Goal: Transaction & Acquisition: Purchase product/service

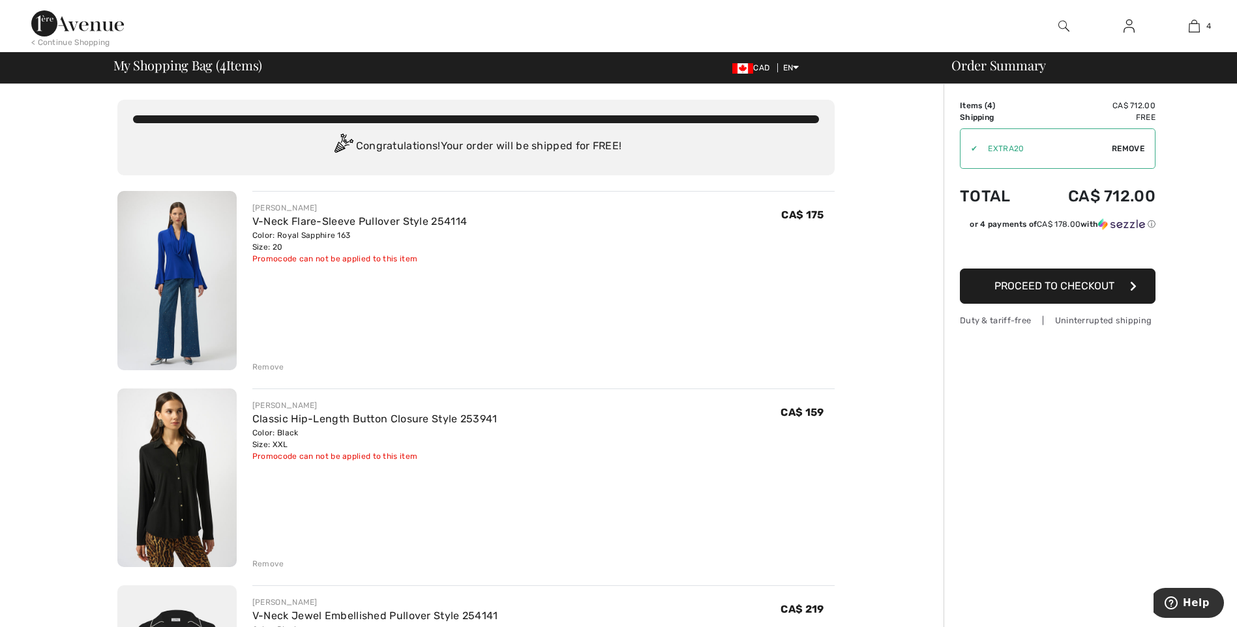
click at [1125, 31] on img at bounding box center [1128, 26] width 11 height 16
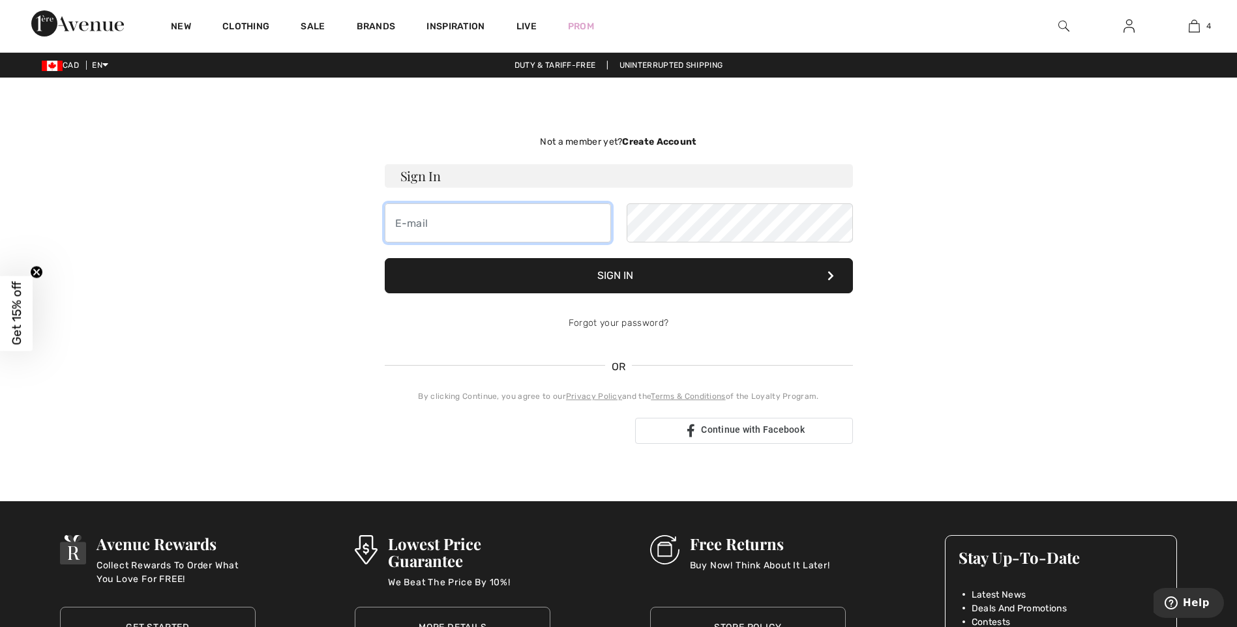
click at [467, 224] on input "email" at bounding box center [498, 222] width 226 height 39
type input "mcissa@hotmail.com"
click at [385, 258] on button "Sign In" at bounding box center [619, 275] width 468 height 35
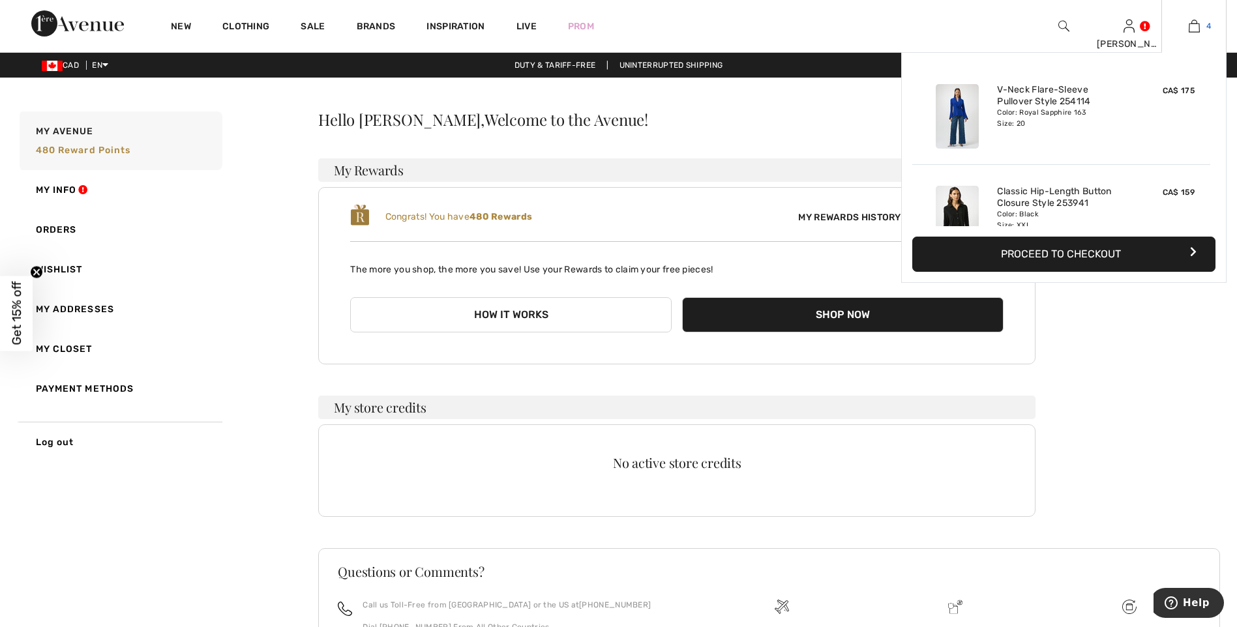
click at [1198, 30] on img at bounding box center [1194, 26] width 11 height 16
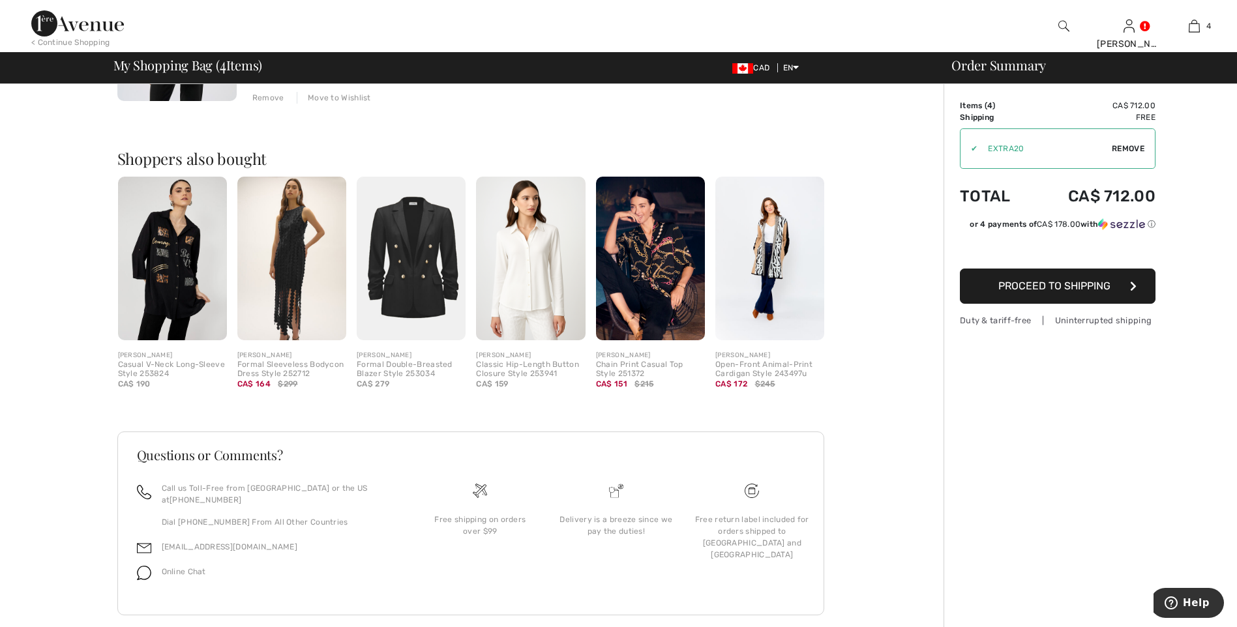
scroll to position [870, 0]
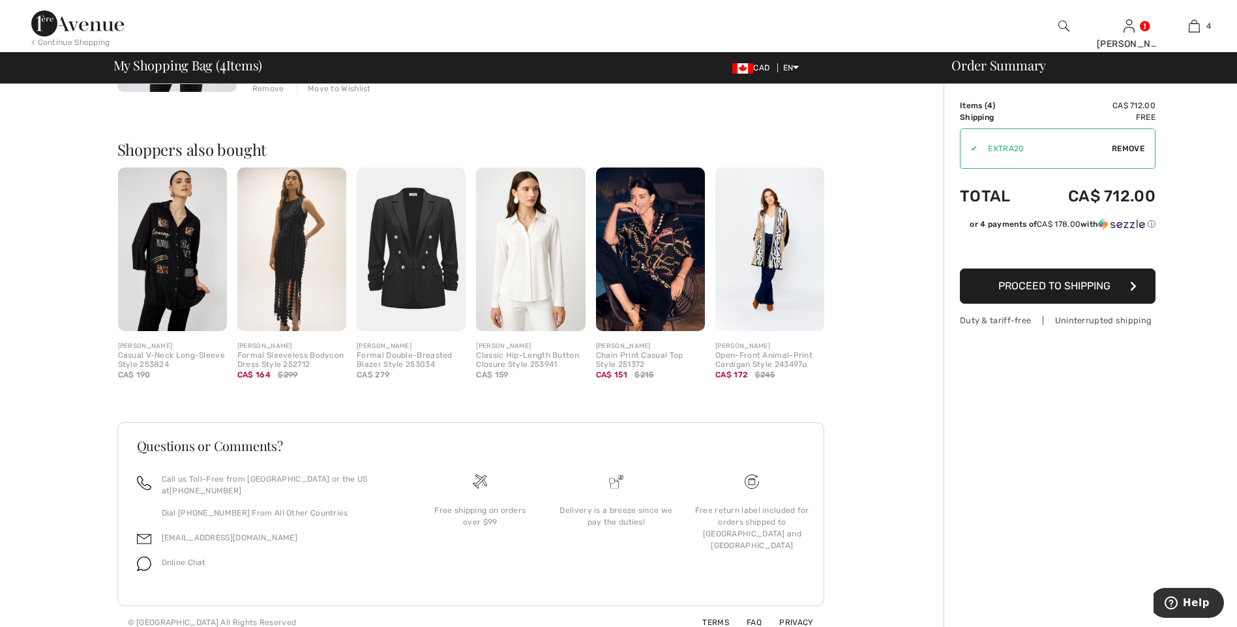
click at [773, 239] on img at bounding box center [769, 250] width 109 height 164
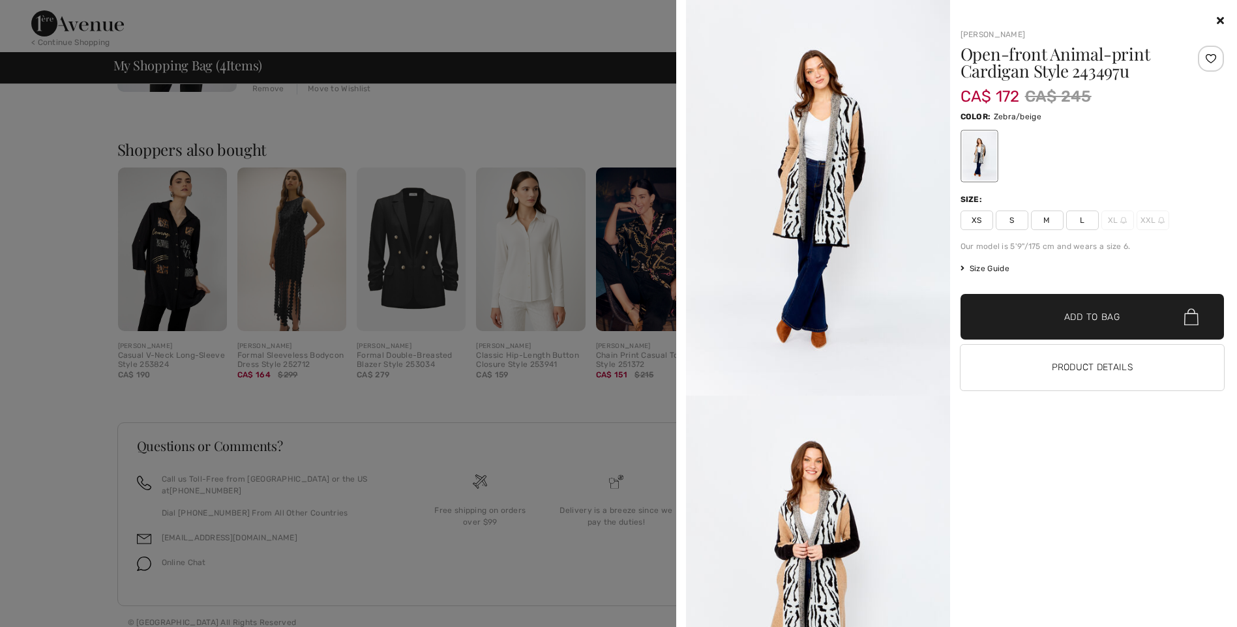
click at [809, 156] on img at bounding box center [818, 198] width 264 height 396
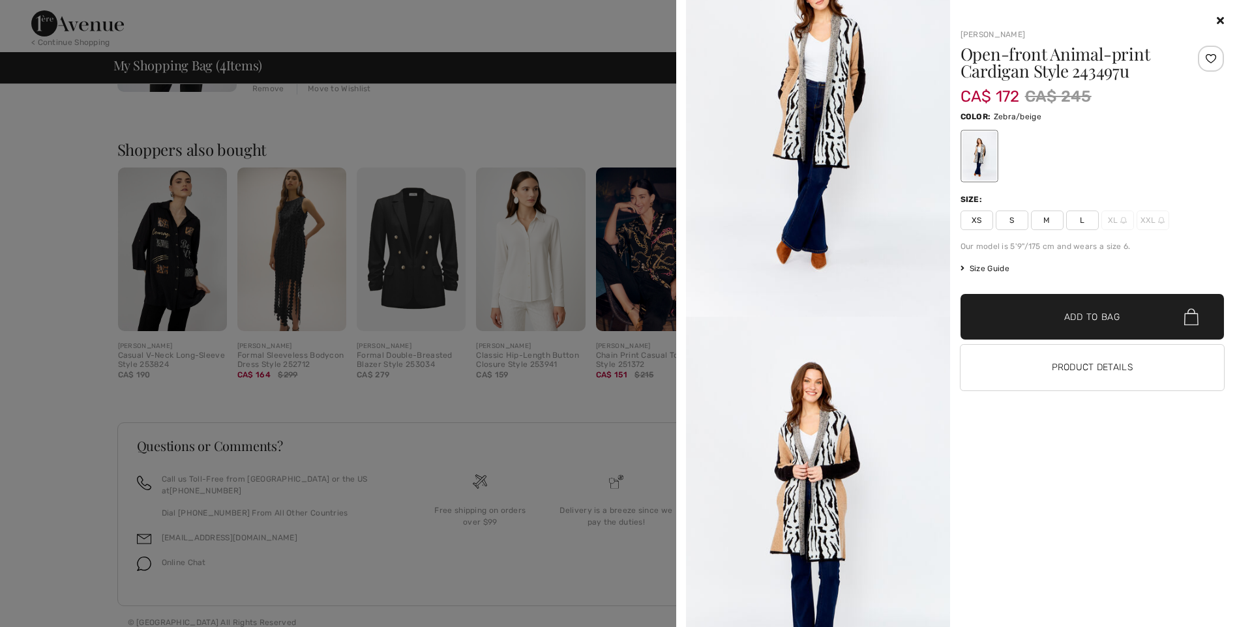
scroll to position [196, 0]
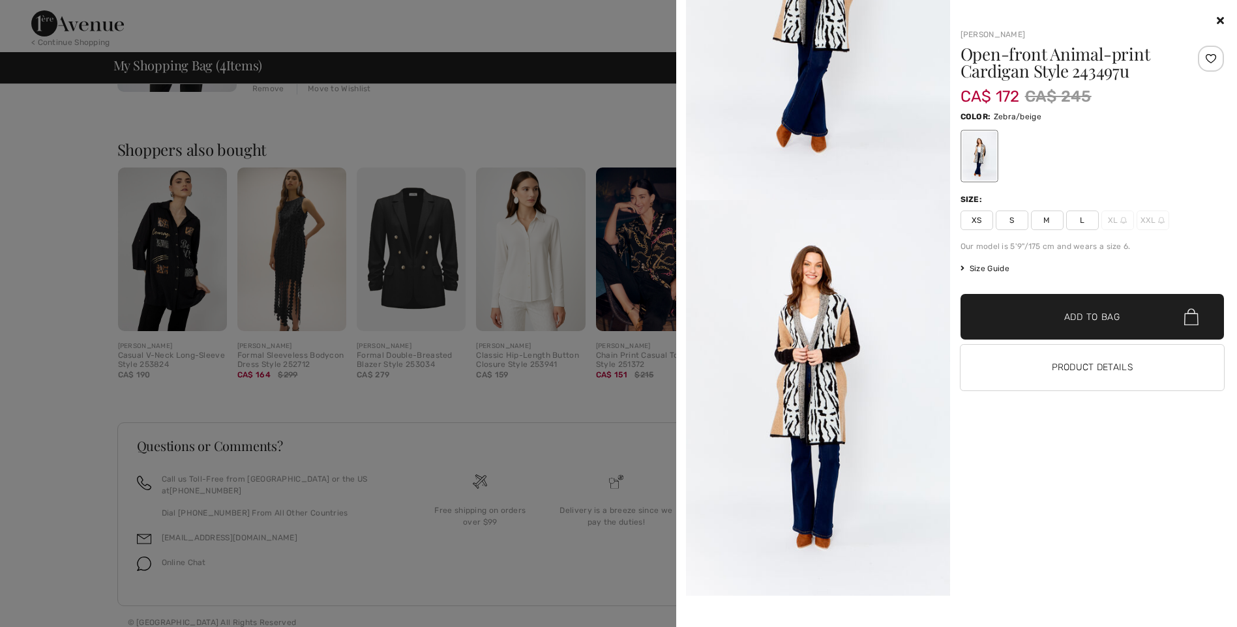
click at [1217, 16] on icon at bounding box center [1220, 20] width 7 height 10
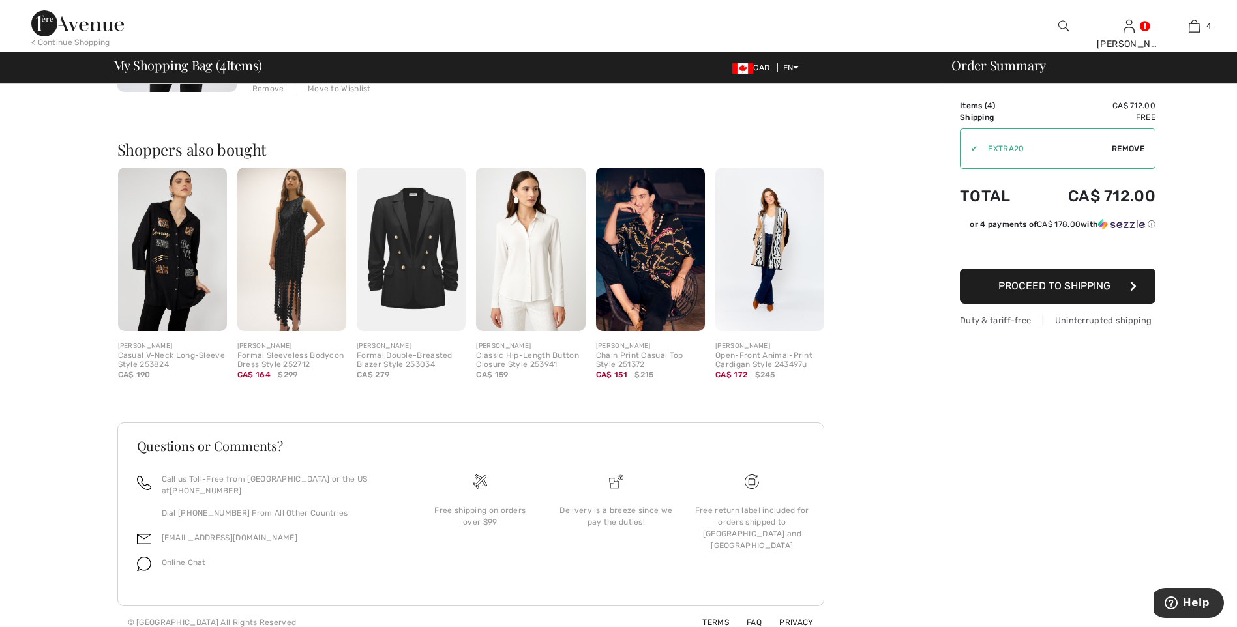
click at [179, 67] on span "My Shopping Bag ( 4 Items)" at bounding box center [187, 65] width 149 height 13
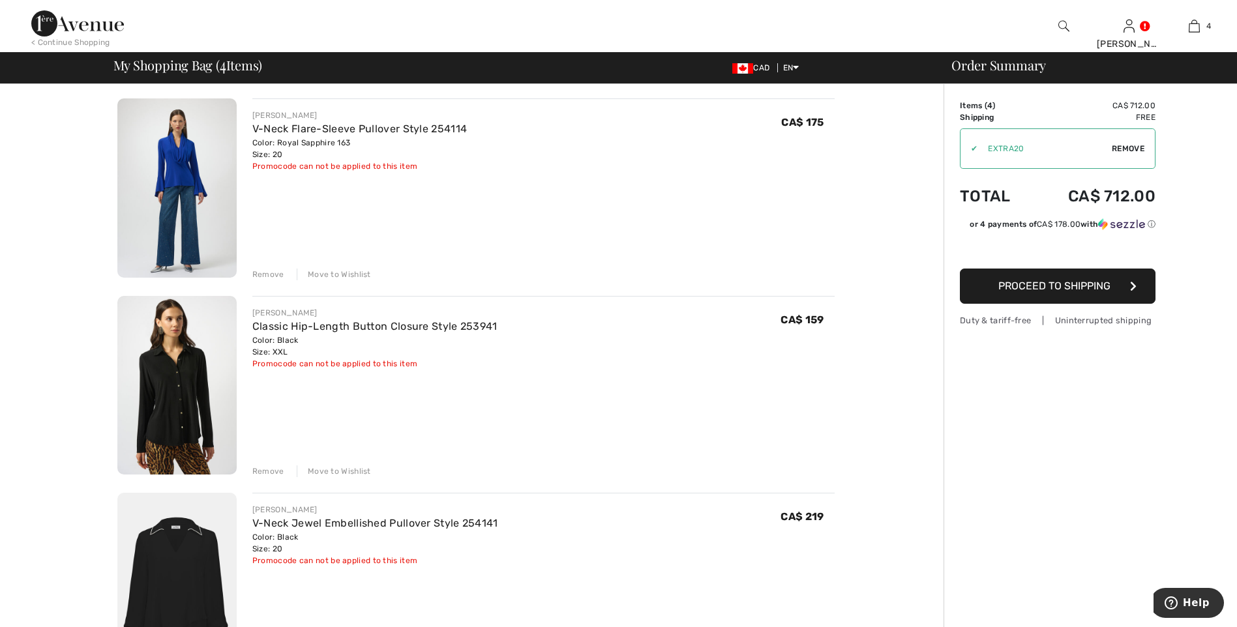
scroll to position [0, 0]
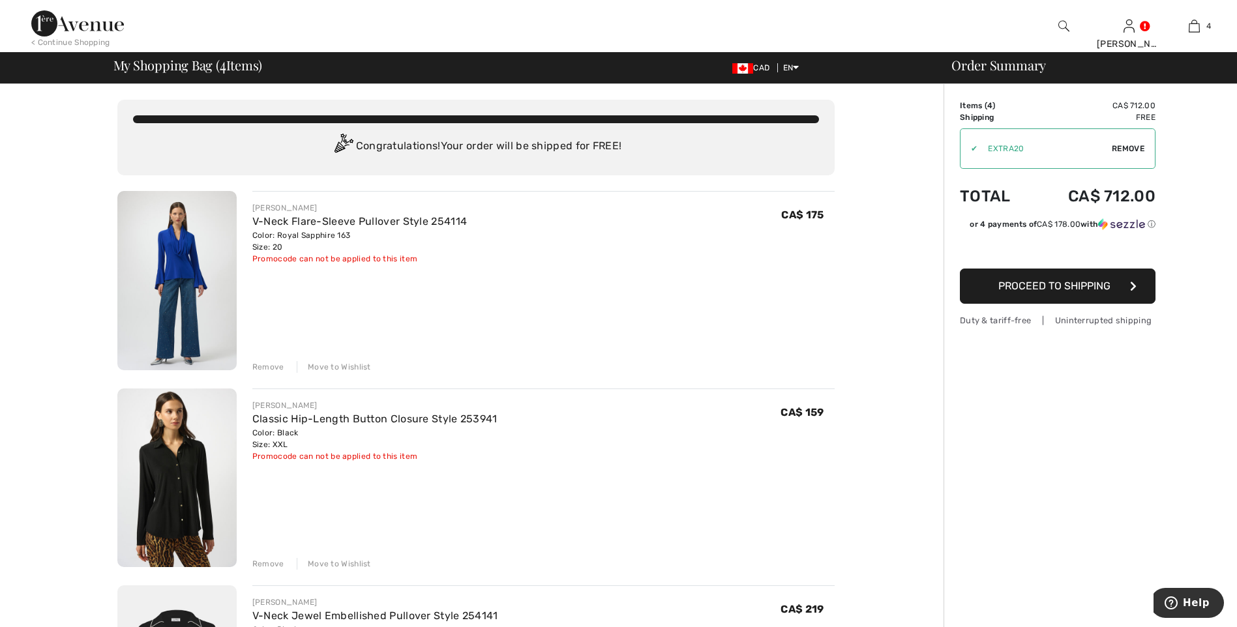
click at [173, 70] on span "My Shopping Bag ( 4 Items)" at bounding box center [187, 65] width 149 height 13
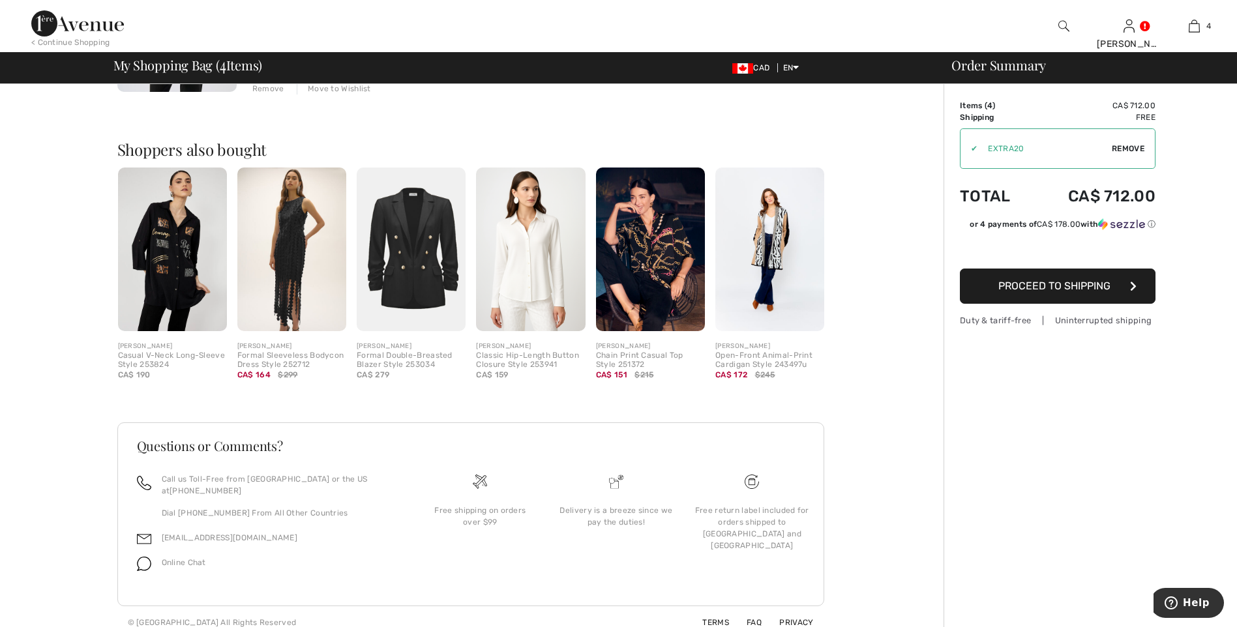
scroll to position [740, 0]
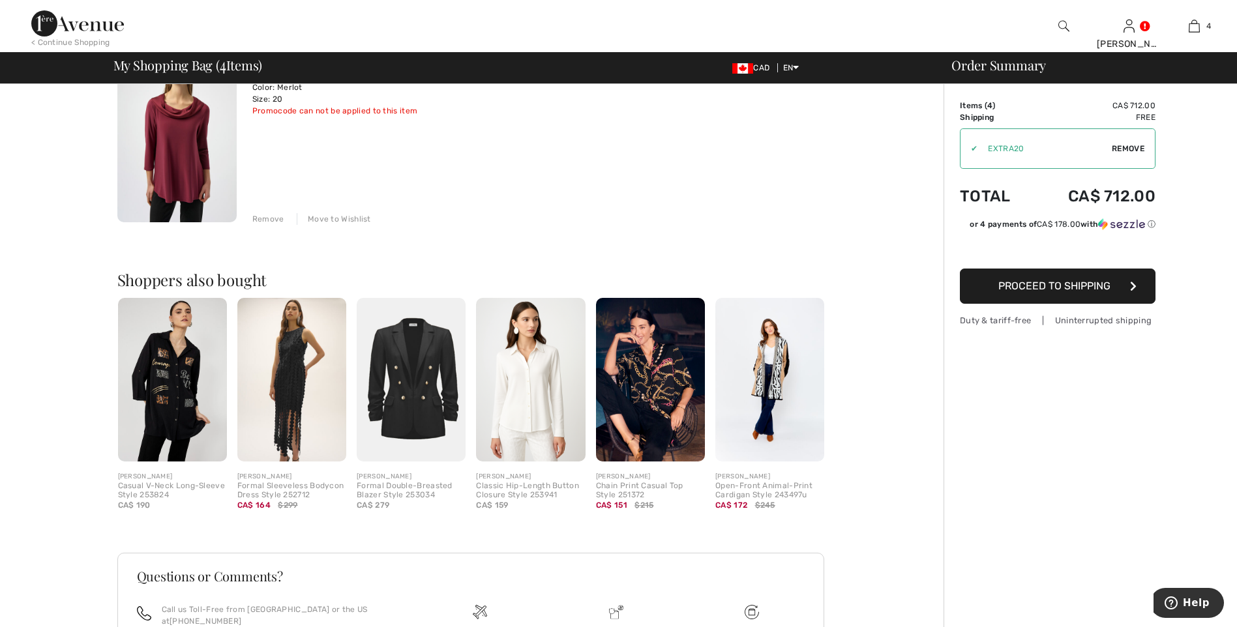
click at [80, 521] on div "You are only CA$ 0.00 away from FREE SHIPPING! Continue Shopping > Congratulati…" at bounding box center [476, 56] width 936 height 1425
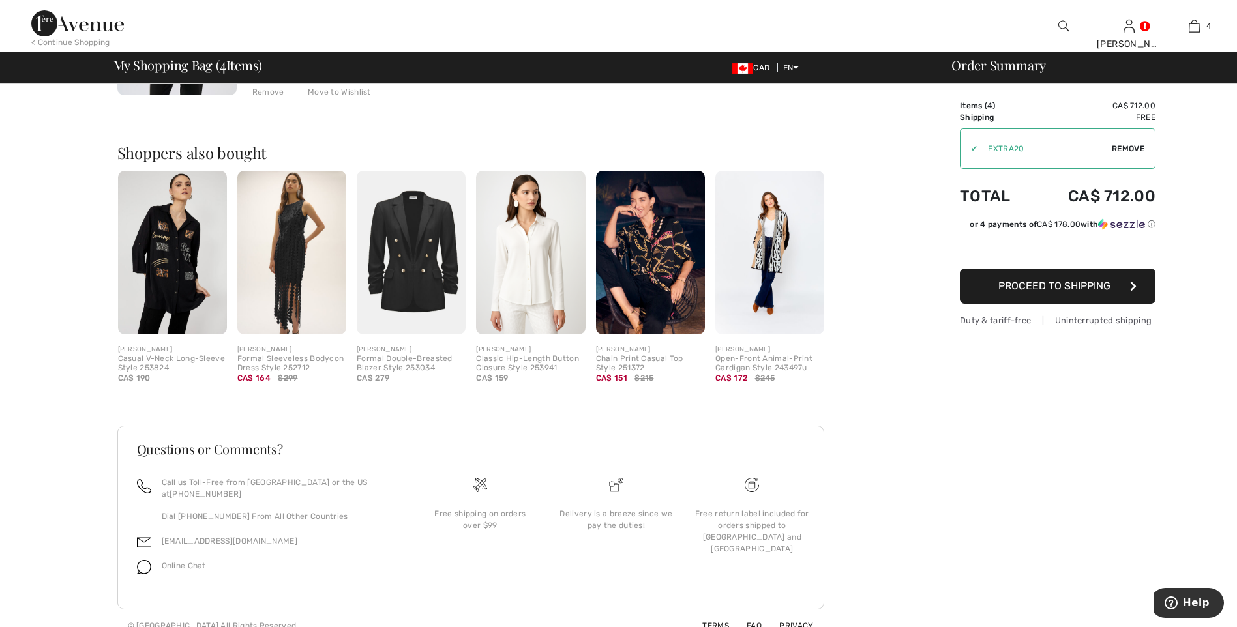
scroll to position [870, 0]
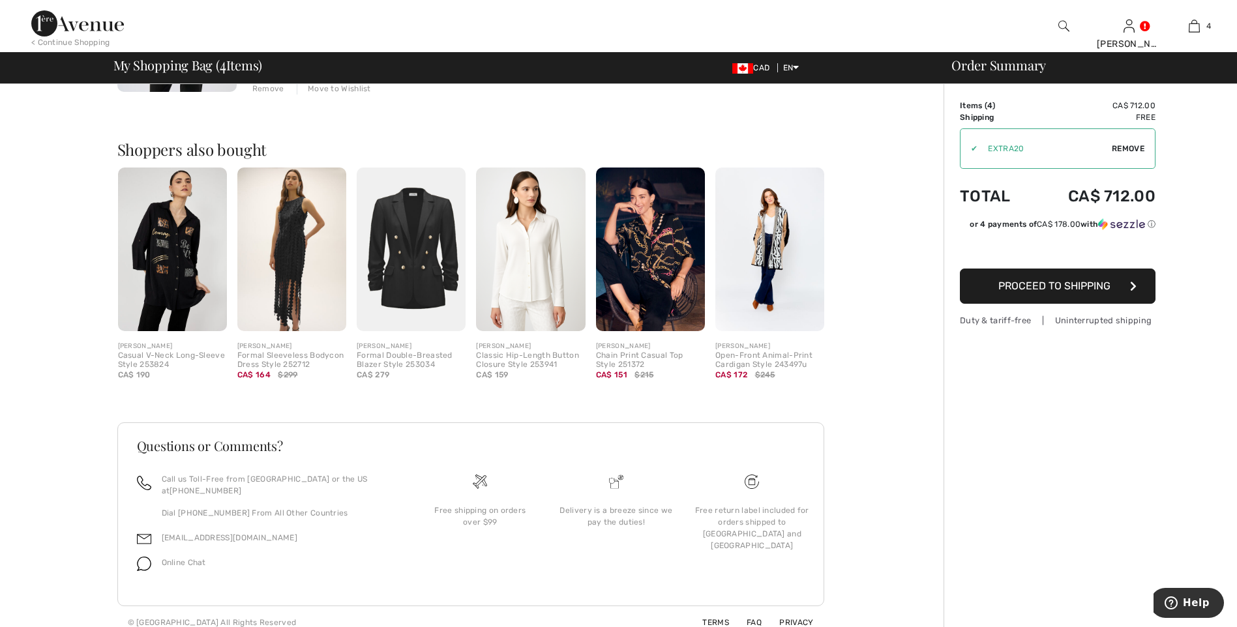
click at [255, 349] on div "[PERSON_NAME]" at bounding box center [291, 347] width 109 height 10
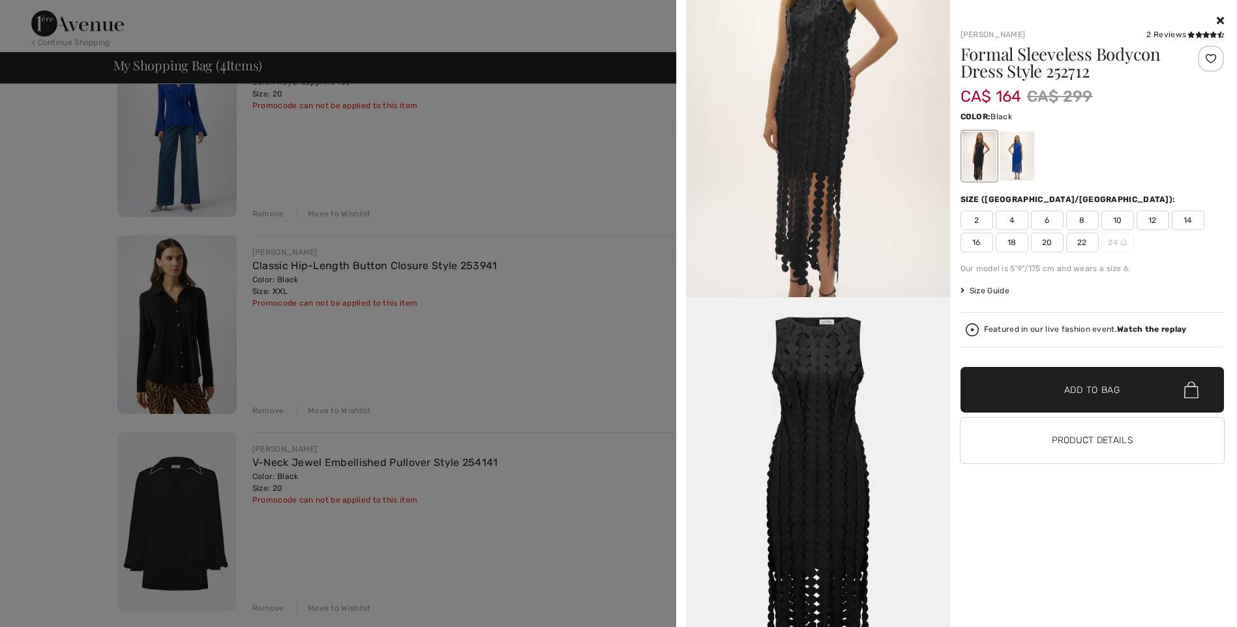
scroll to position [0, 0]
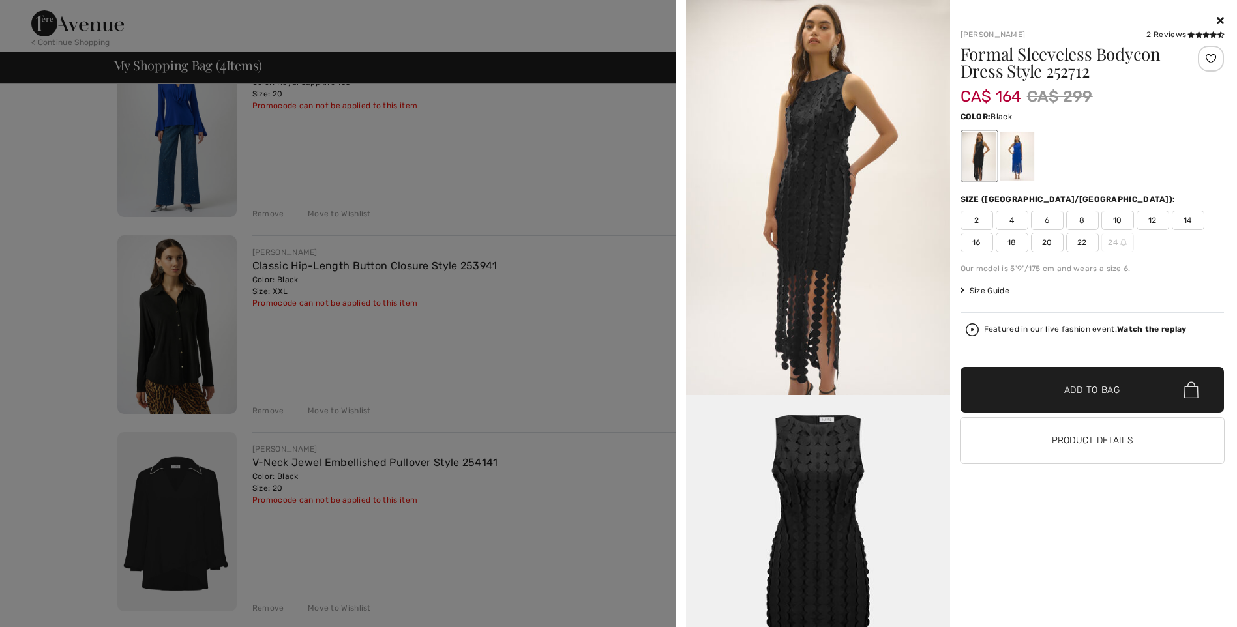
click at [1218, 20] on icon at bounding box center [1220, 20] width 7 height 10
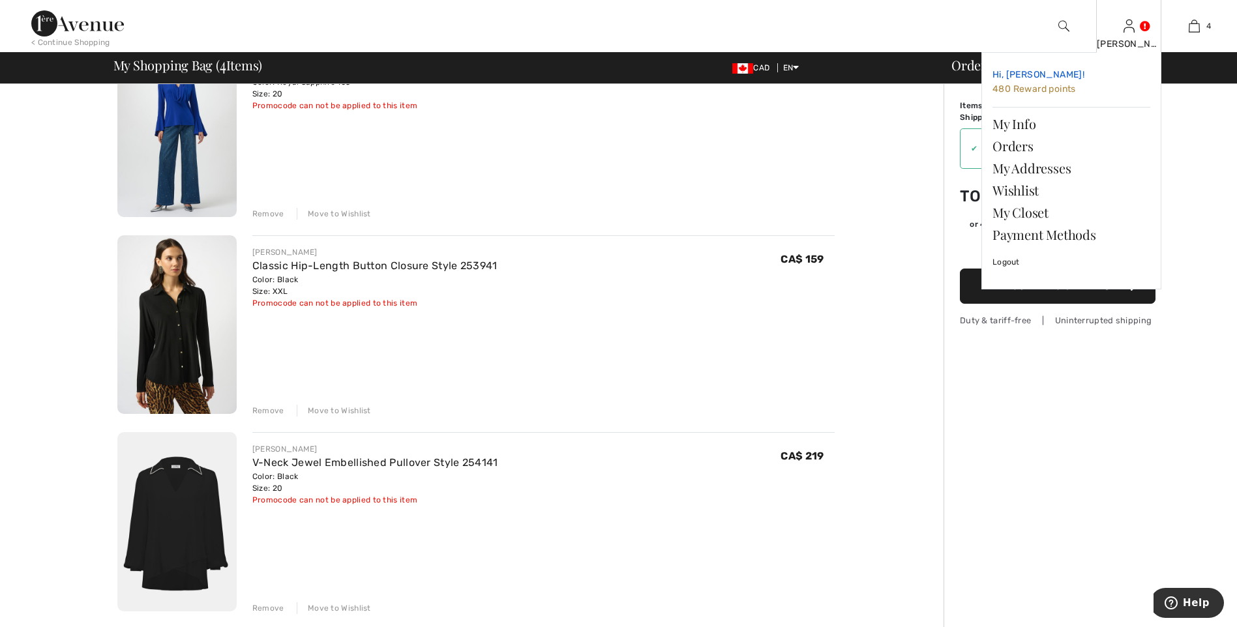
click at [1026, 82] on link "Hi, Isabel! 480 Reward points" at bounding box center [1071, 82] width 158 height 38
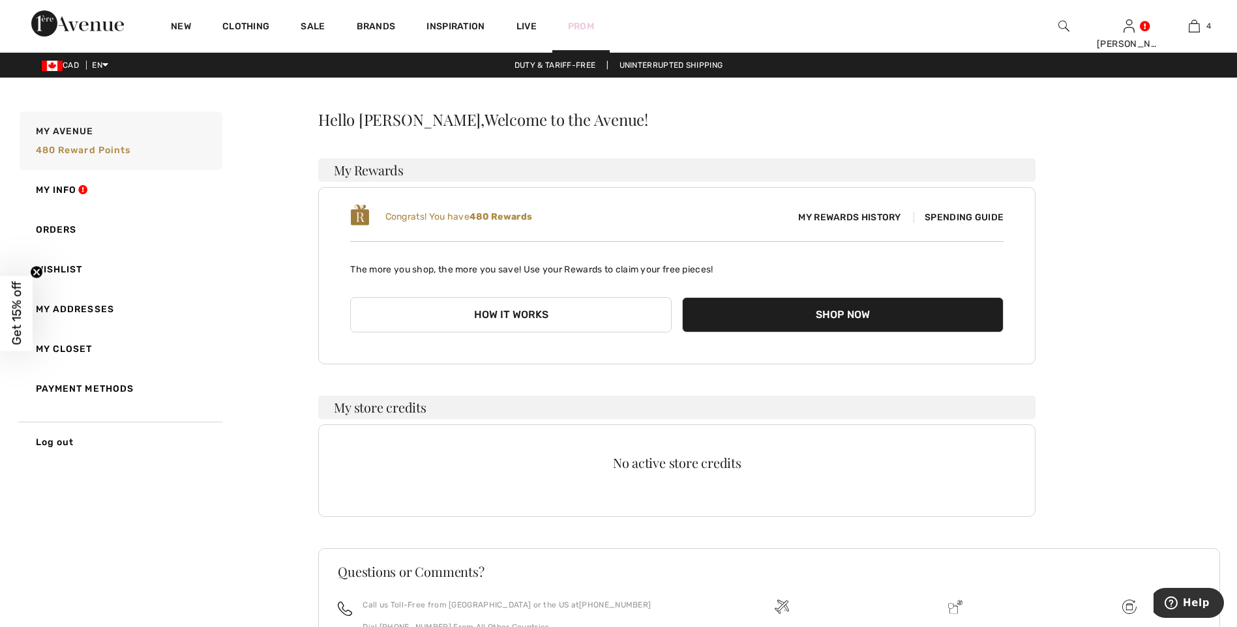
click at [581, 25] on link "Prom" at bounding box center [581, 27] width 26 height 14
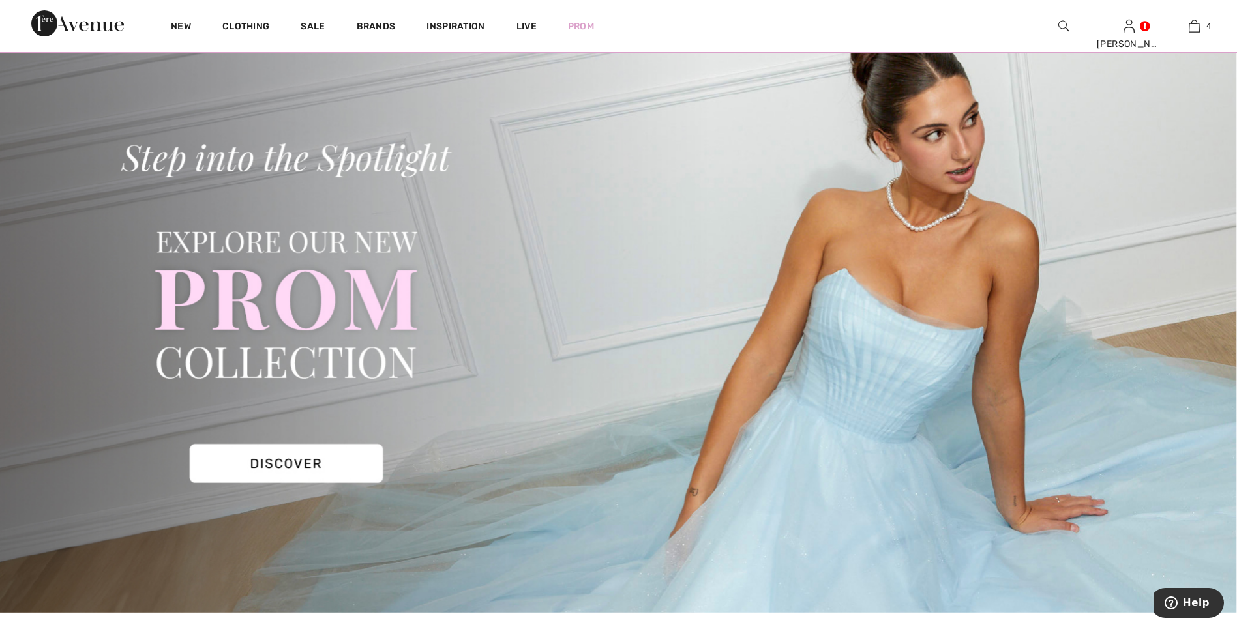
scroll to position [130, 0]
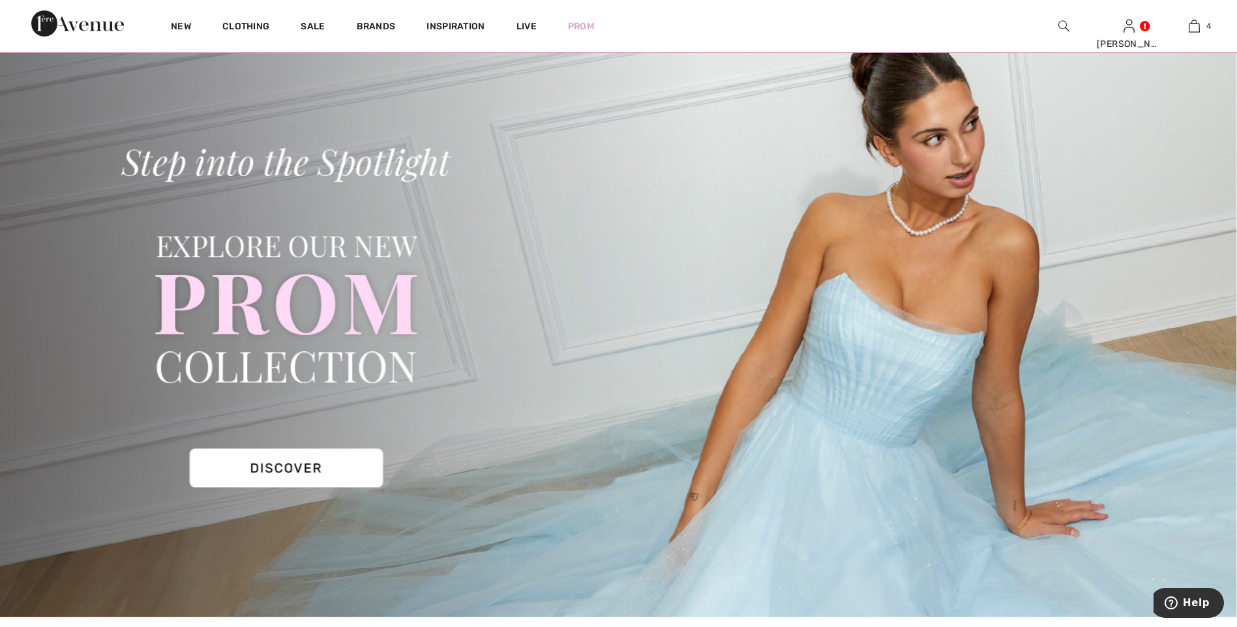
click at [269, 474] on img at bounding box center [618, 321] width 1237 height 593
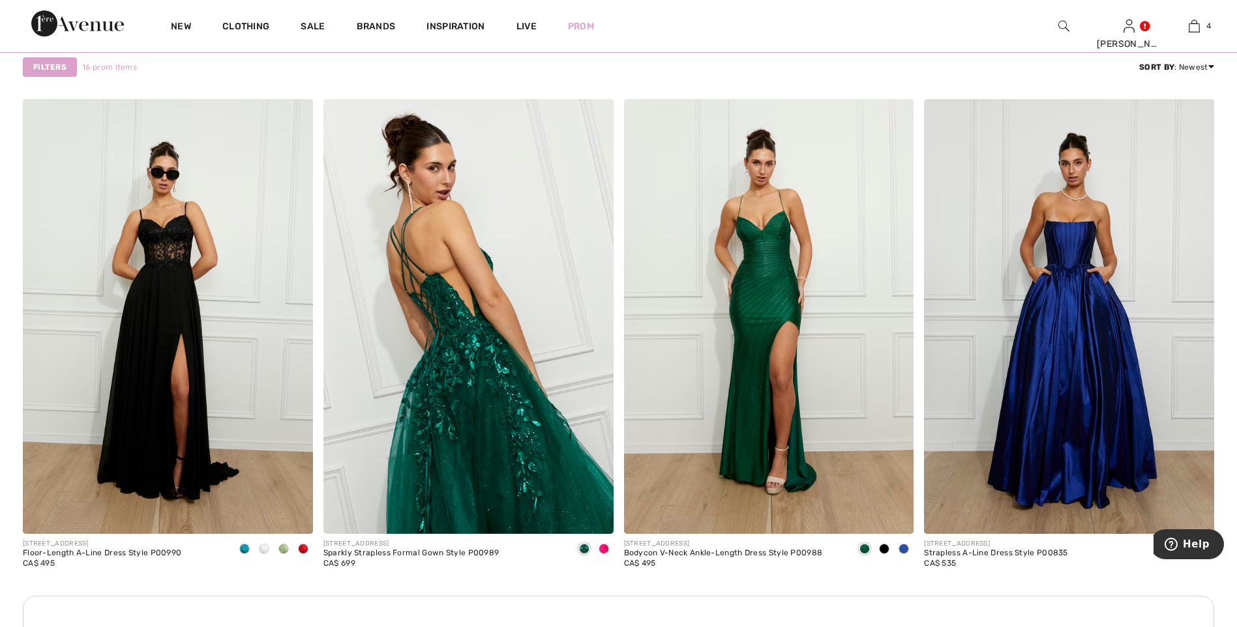
scroll to position [2151, 0]
